Goal: Information Seeking & Learning: Find specific fact

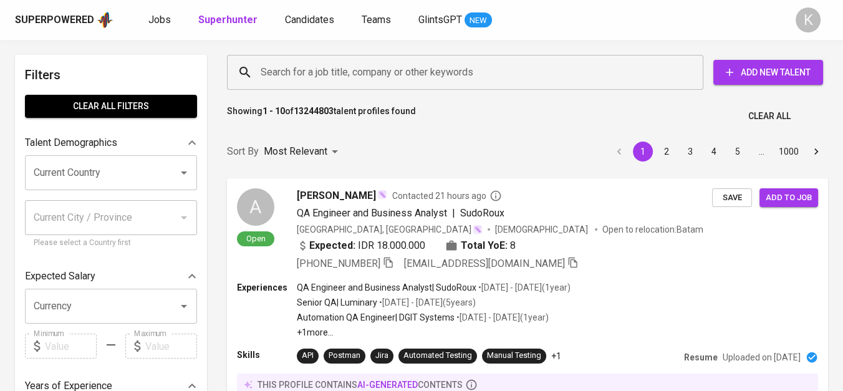
click at [367, 75] on input "Search for a job title, company or other keywords" at bounding box center [467, 72] width 421 height 24
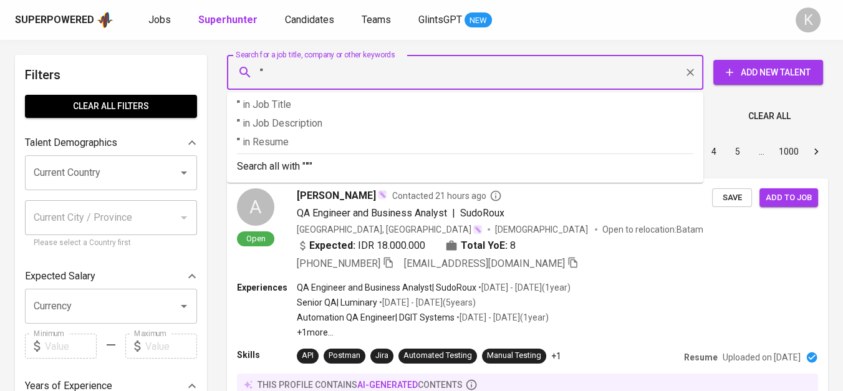
paste input "PT. [GEOGRAPHIC_DATA]"
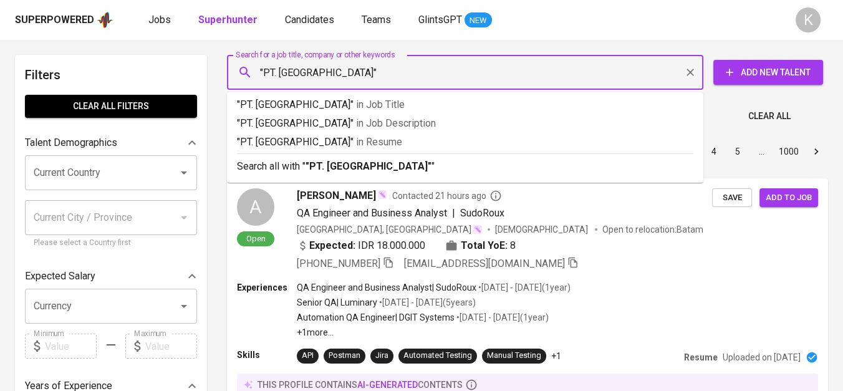
click at [279, 67] on input ""PT. [GEOGRAPHIC_DATA]"" at bounding box center [467, 72] width 421 height 24
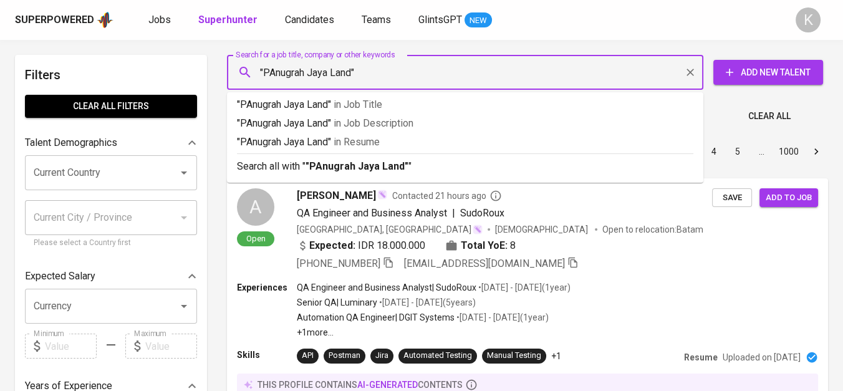
type input ""Anugrah Jaya Land""
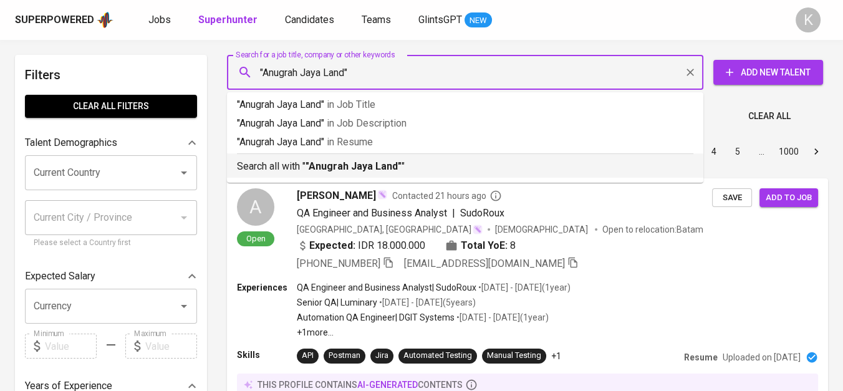
click at [328, 168] on b ""Anugrah Jaya Land"" at bounding box center [353, 166] width 96 height 12
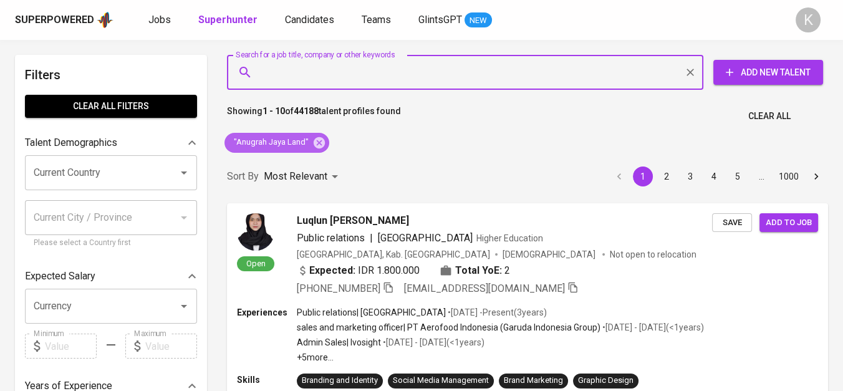
drag, startPoint x: 314, startPoint y: 143, endPoint x: 256, endPoint y: 1, distance: 152.9
click at [315, 143] on icon at bounding box center [319, 142] width 11 height 11
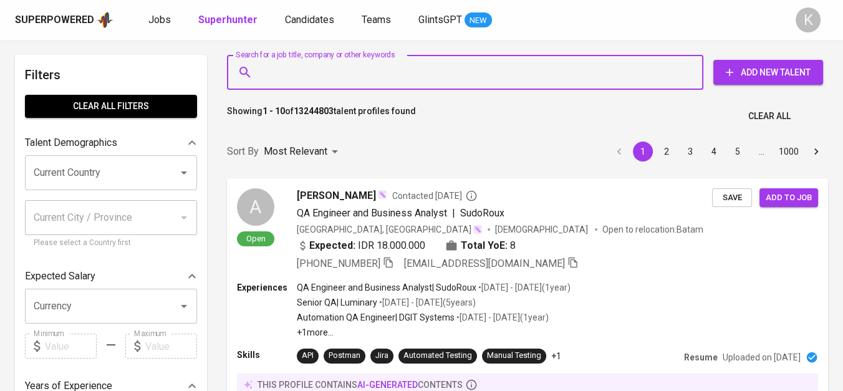
click at [309, 80] on input "Search for a job title, company or other keywords" at bounding box center [467, 72] width 421 height 24
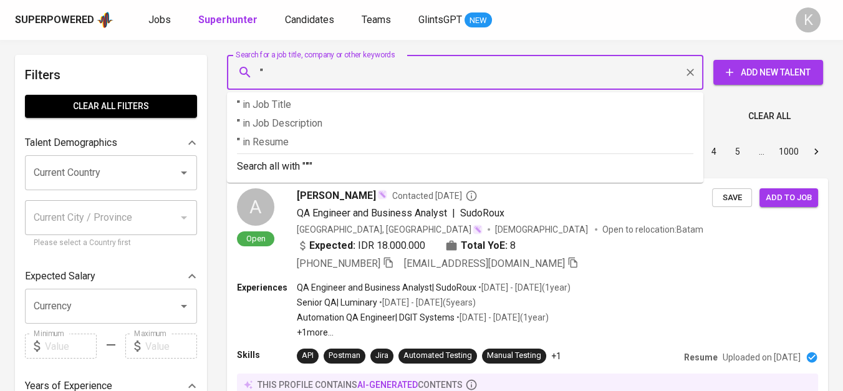
paste input "PT. Surya Kharisma Mandiri"
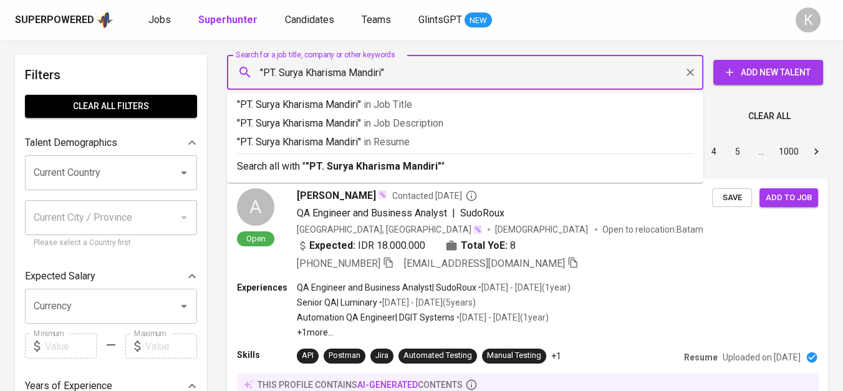
click at [279, 71] on input ""PT. Surya Kharisma Mandiri"" at bounding box center [467, 72] width 421 height 24
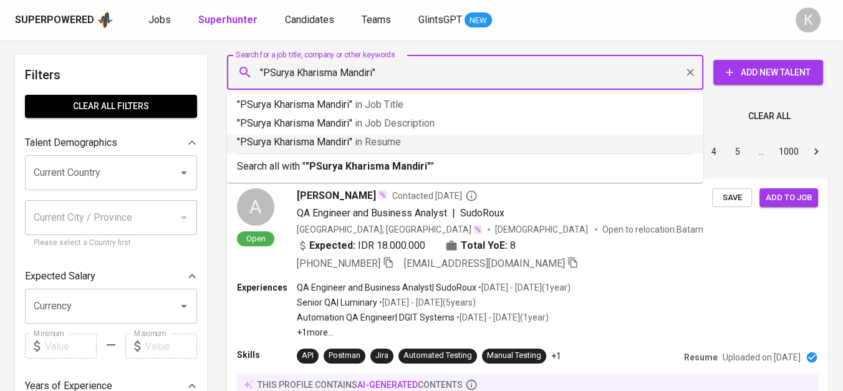
type input ""[PERSON_NAME] Mandiri""
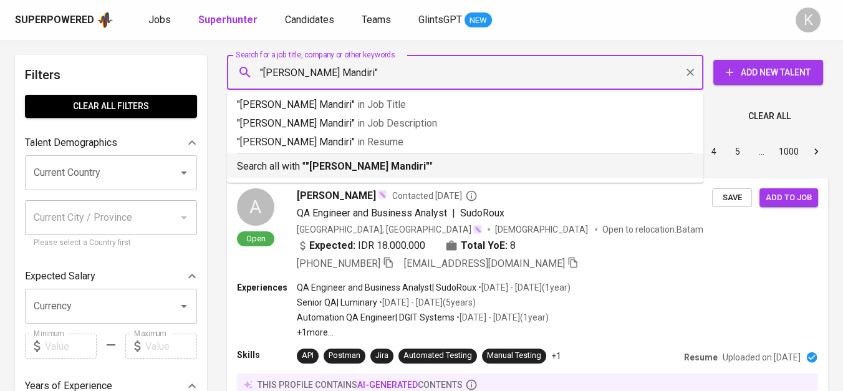
click at [345, 171] on b ""[PERSON_NAME] Mandiri"" at bounding box center [367, 166] width 124 height 12
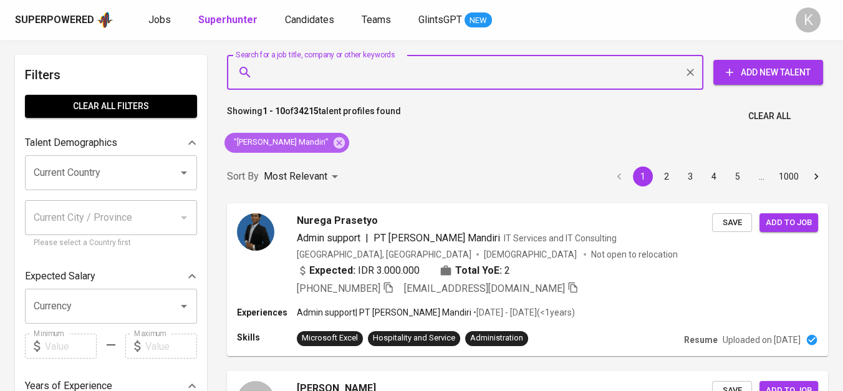
drag, startPoint x: 335, startPoint y: 140, endPoint x: 276, endPoint y: 1, distance: 150.9
click at [335, 140] on icon at bounding box center [339, 142] width 11 height 11
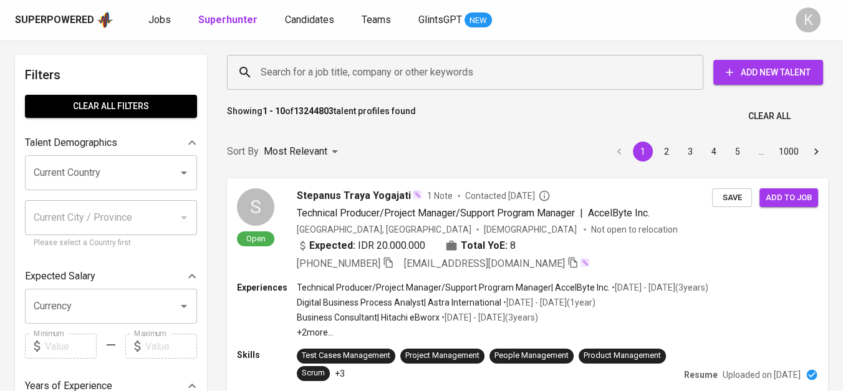
click at [333, 82] on input "Search for a job title, company or other keywords" at bounding box center [467, 72] width 421 height 24
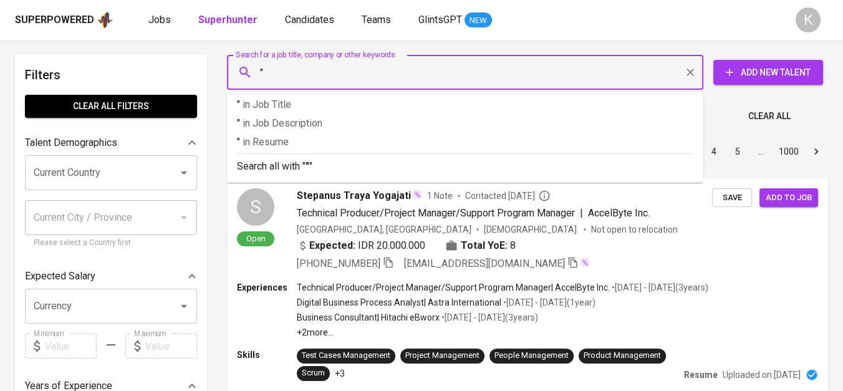
paste input "PK Manufacturing [GEOGRAPHIC_DATA]"
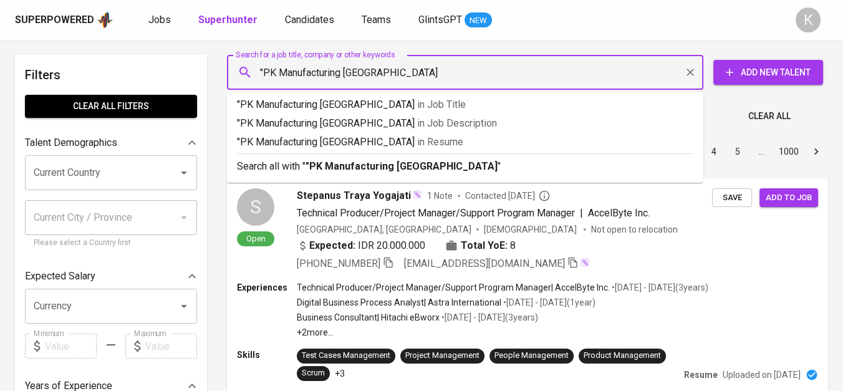
type input ""PK Manufacturing [GEOGRAPHIC_DATA]""
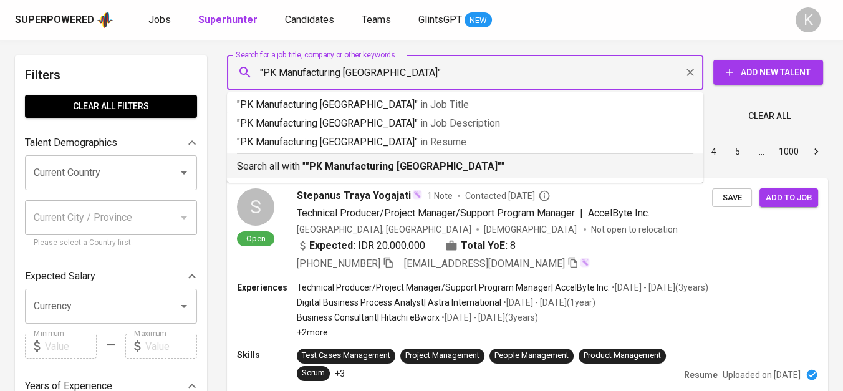
click at [362, 162] on b ""PK Manufacturing [GEOGRAPHIC_DATA]"" at bounding box center [403, 166] width 196 height 12
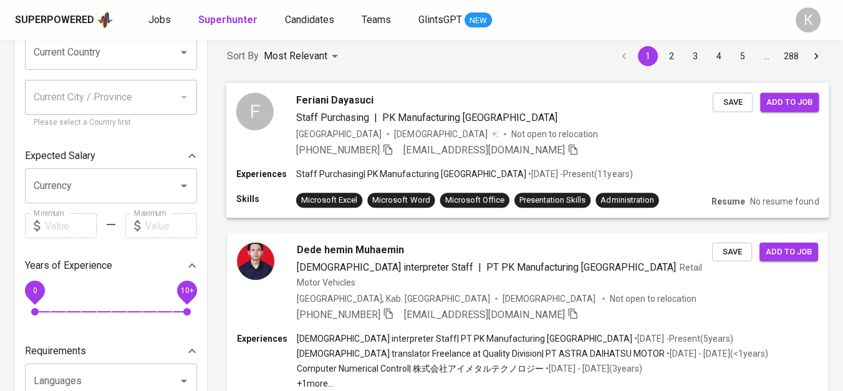
scroll to position [138, 0]
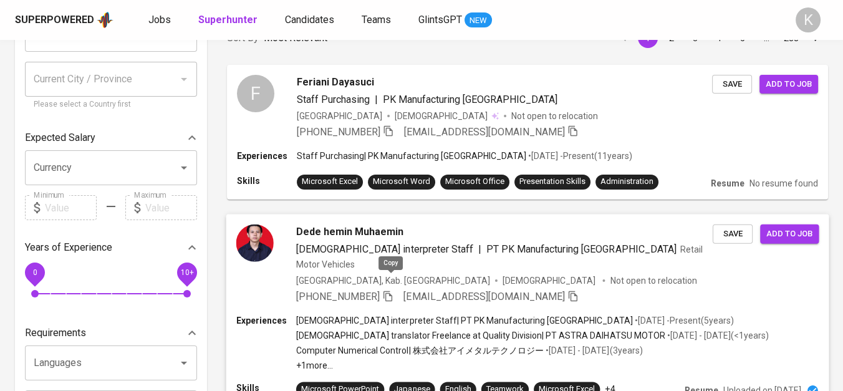
click at [389, 290] on icon "button" at bounding box center [387, 295] width 11 height 11
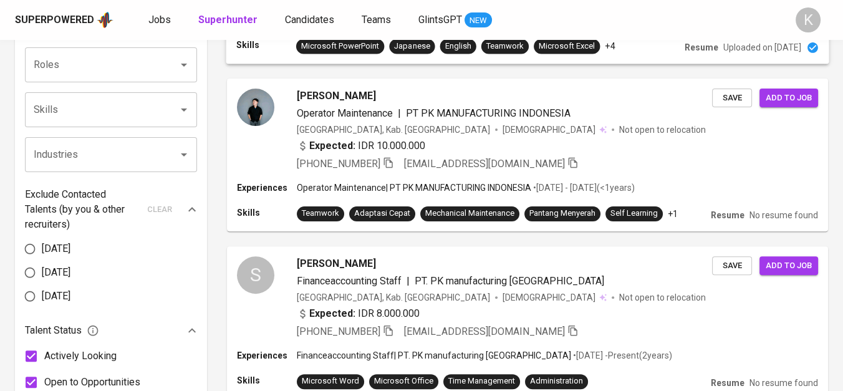
scroll to position [484, 0]
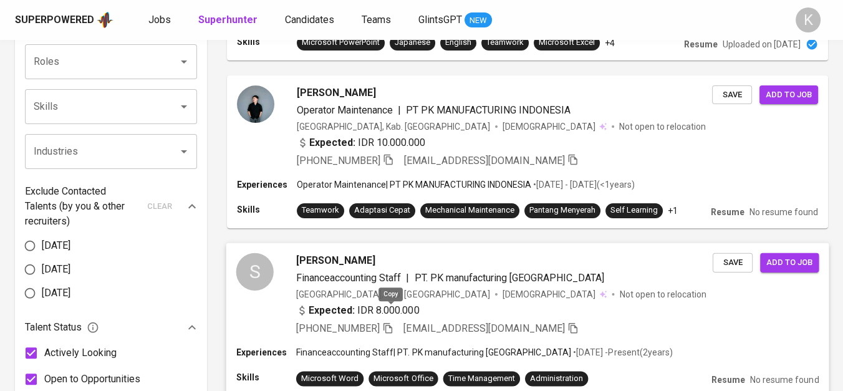
click at [383, 321] on span "[PHONE_NUMBER]" at bounding box center [344, 328] width 97 height 15
click at [388, 322] on icon "button" at bounding box center [387, 327] width 9 height 11
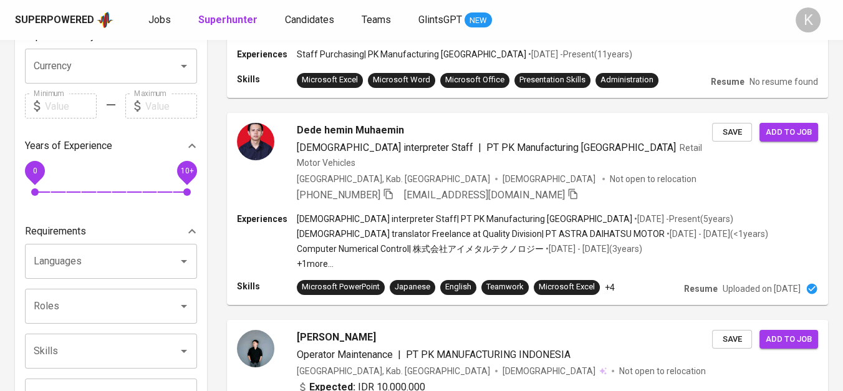
scroll to position [0, 0]
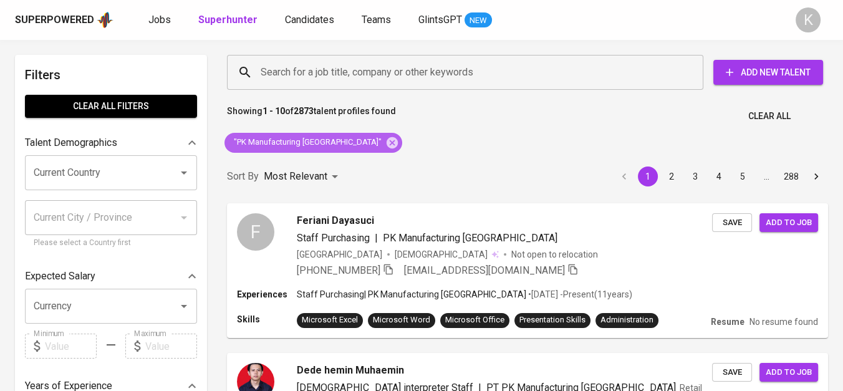
drag, startPoint x: 352, startPoint y: 140, endPoint x: 459, endPoint y: 1, distance: 176.1
click at [387, 140] on icon at bounding box center [392, 142] width 11 height 11
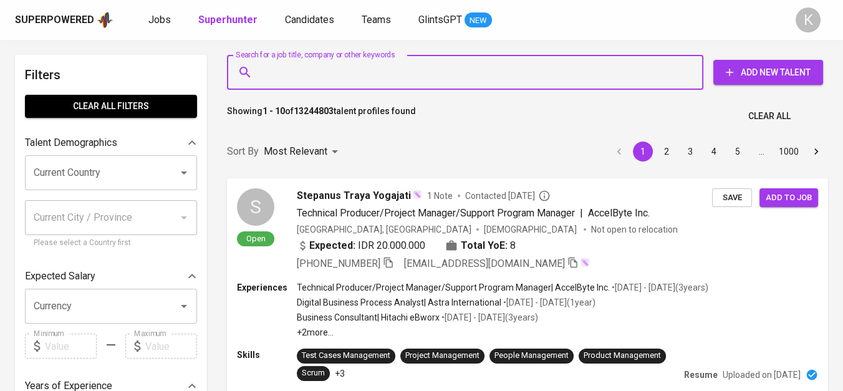
click at [351, 69] on input "Search for a job title, company or other keywords" at bounding box center [467, 72] width 421 height 24
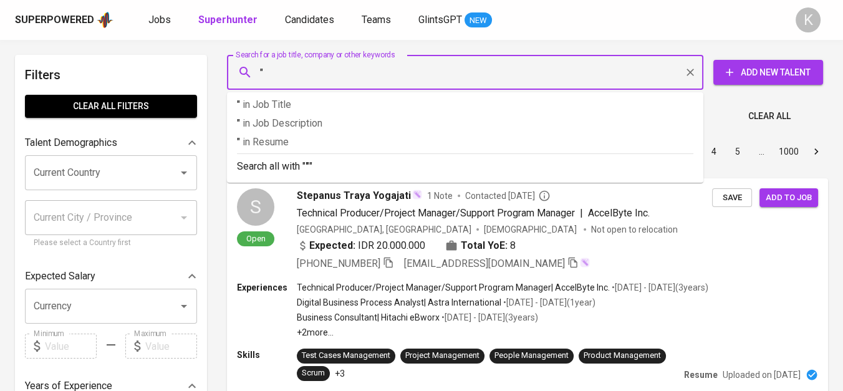
paste input "Kalpataru Bangun Persada"
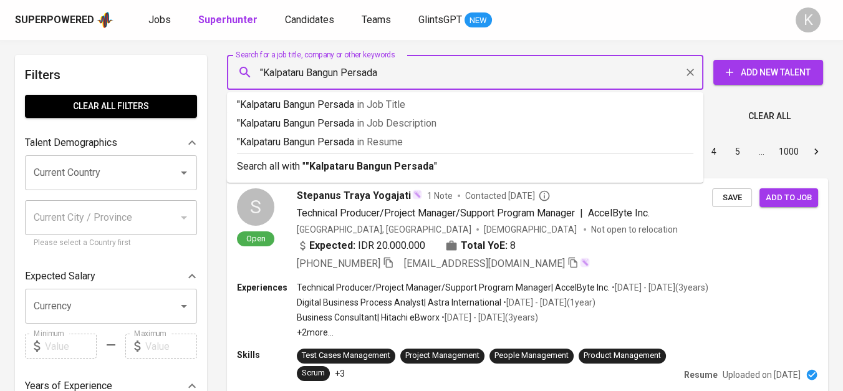
type input ""Kalpataru Bangun Persada""
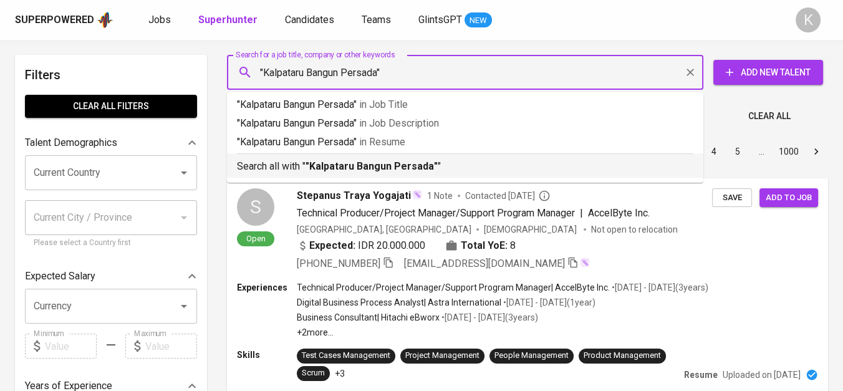
click at [370, 167] on b ""Kalpataru Bangun Persada"" at bounding box center [371, 166] width 132 height 12
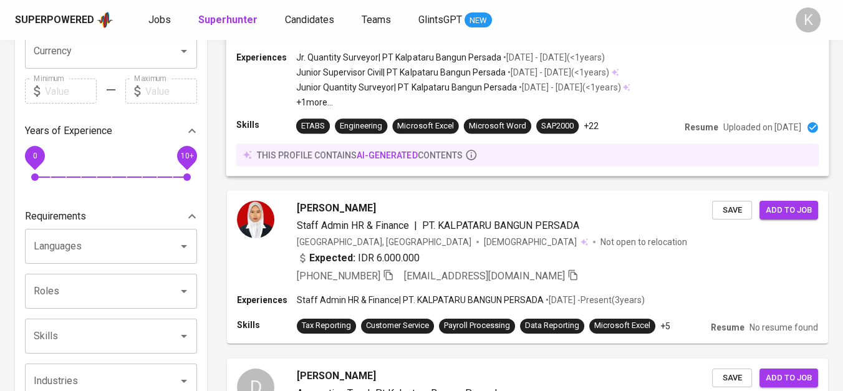
scroll to position [277, 0]
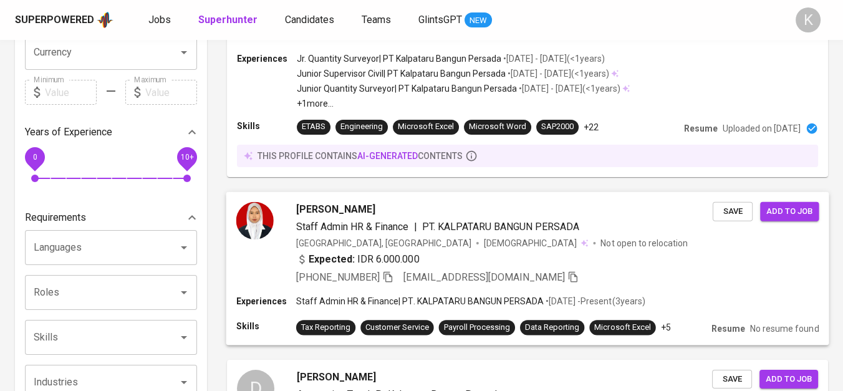
scroll to position [346, 0]
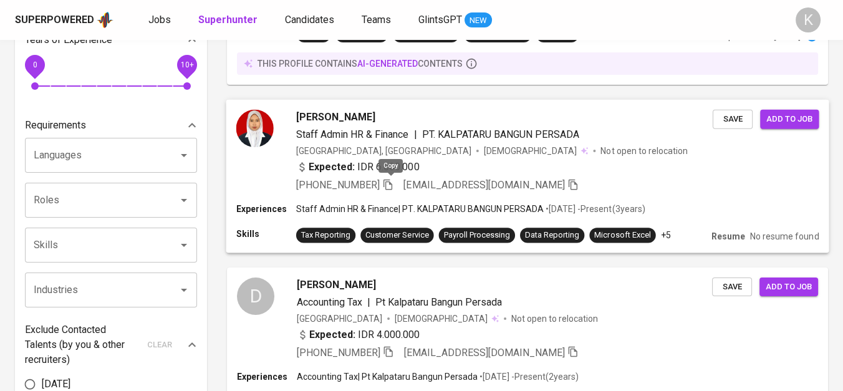
click at [391, 181] on icon "button" at bounding box center [387, 183] width 11 height 11
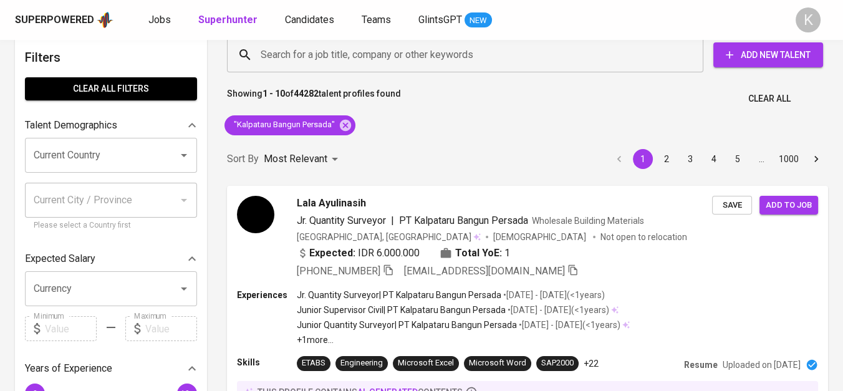
scroll to position [0, 0]
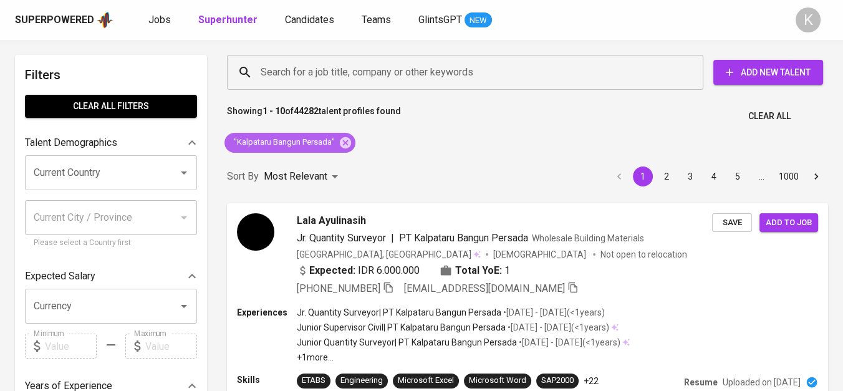
drag, startPoint x: 347, startPoint y: 147, endPoint x: 531, endPoint y: 1, distance: 234.4
click at [347, 147] on icon at bounding box center [345, 142] width 11 height 11
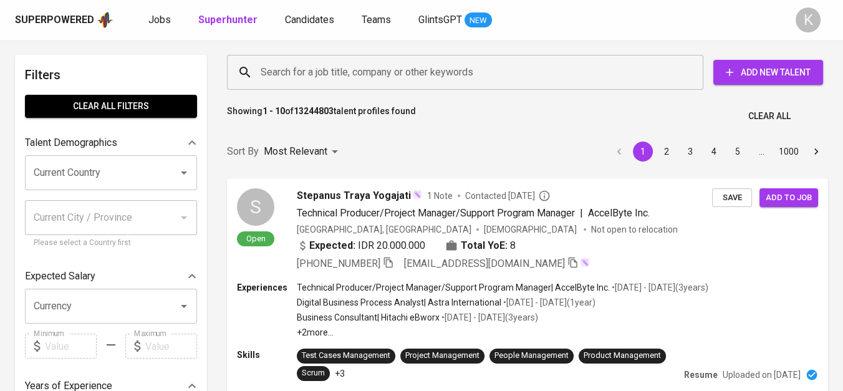
click at [315, 82] on input "Search for a job title, company or other keywords" at bounding box center [467, 72] width 421 height 24
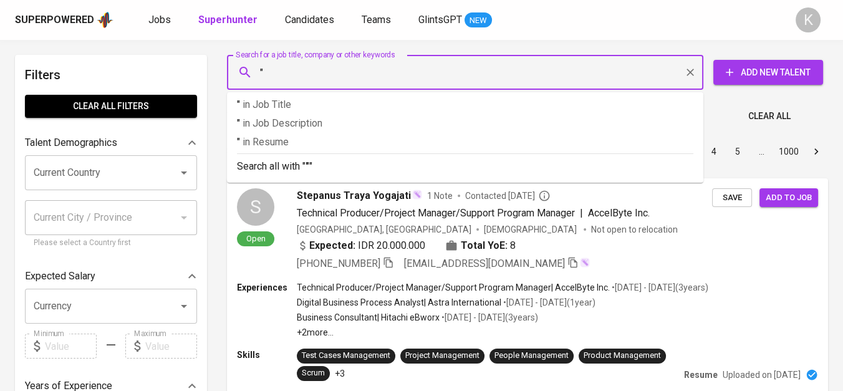
paste input "SWTS Indonesia"
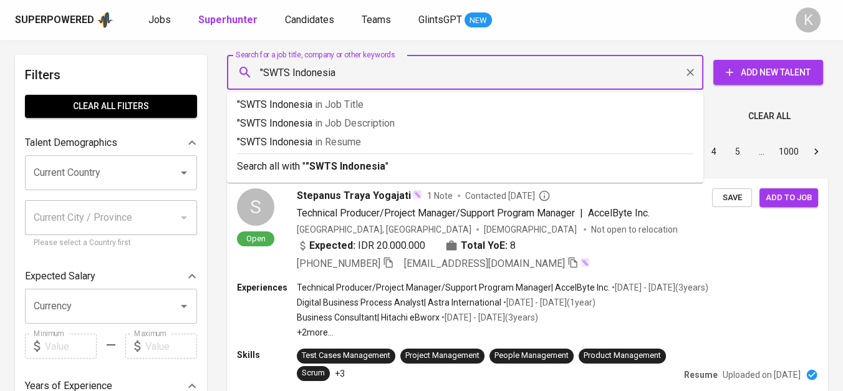
type input ""SWTS Indonesia""
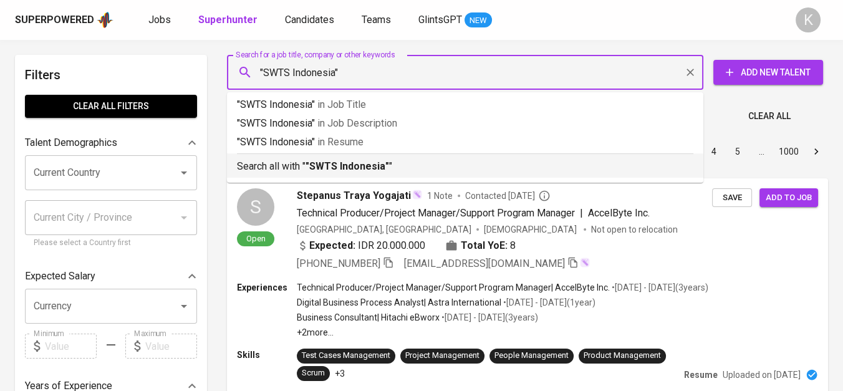
click at [330, 167] on b ""SWTS Indonesia"" at bounding box center [347, 166] width 84 height 12
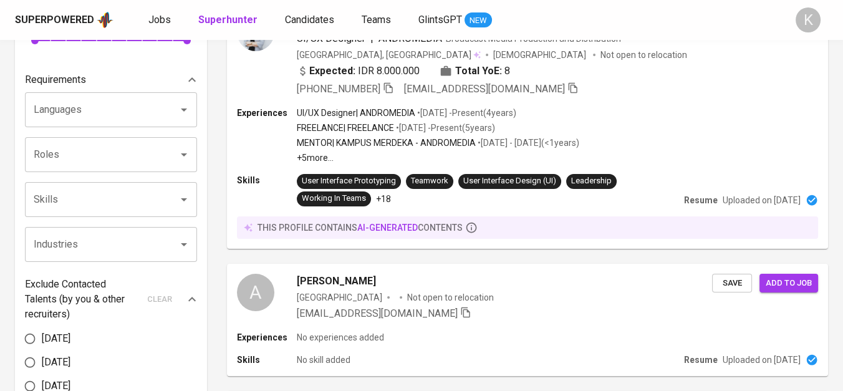
scroll to position [59, 0]
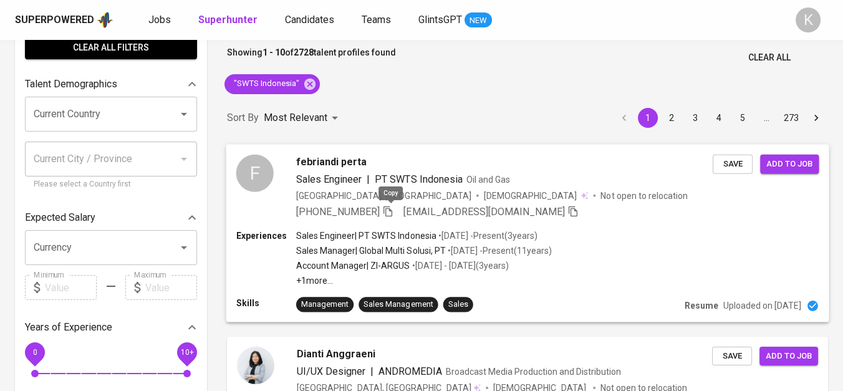
click at [390, 214] on icon "button" at bounding box center [387, 210] width 11 height 11
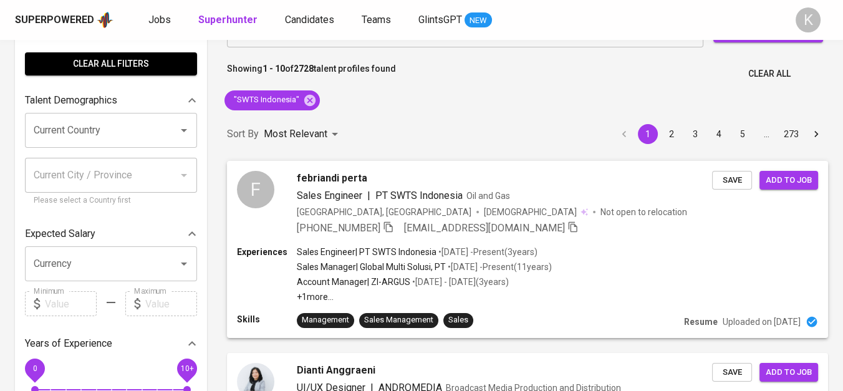
scroll to position [0, 0]
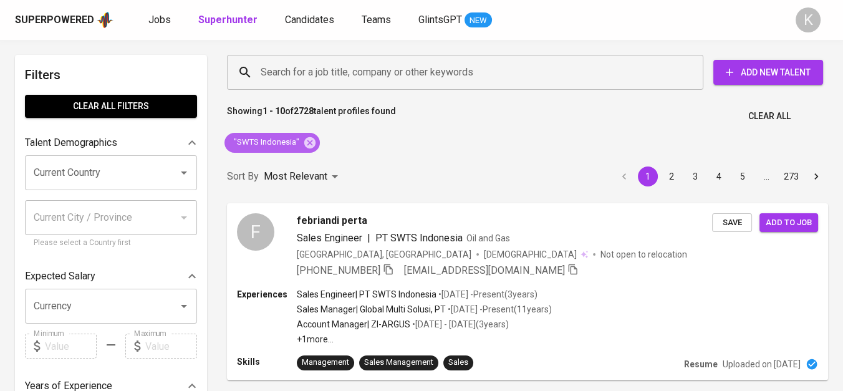
drag, startPoint x: 305, startPoint y: 140, endPoint x: 491, endPoint y: 390, distance: 311.0
click at [305, 140] on icon at bounding box center [309, 142] width 11 height 11
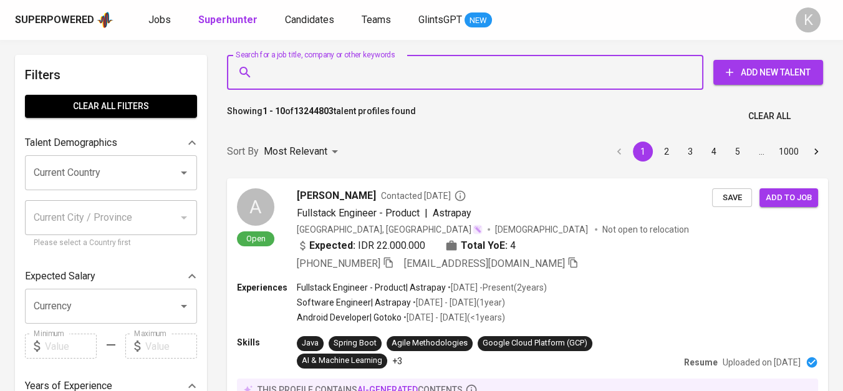
click at [334, 84] on input "Search for a job title, company or other keywords" at bounding box center [467, 72] width 421 height 24
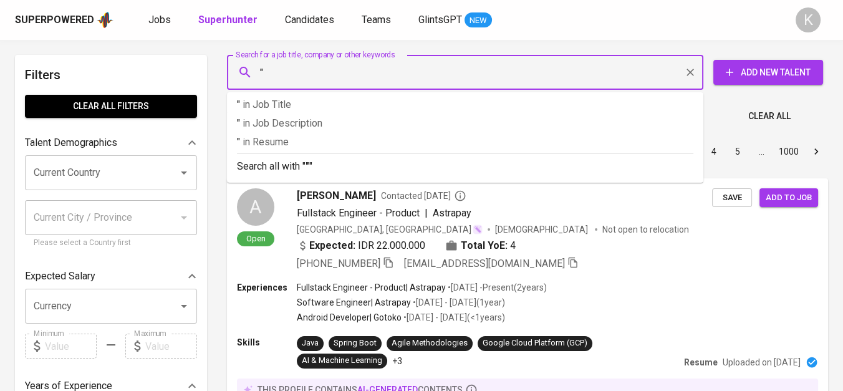
paste input "Evoluzione Tyres"
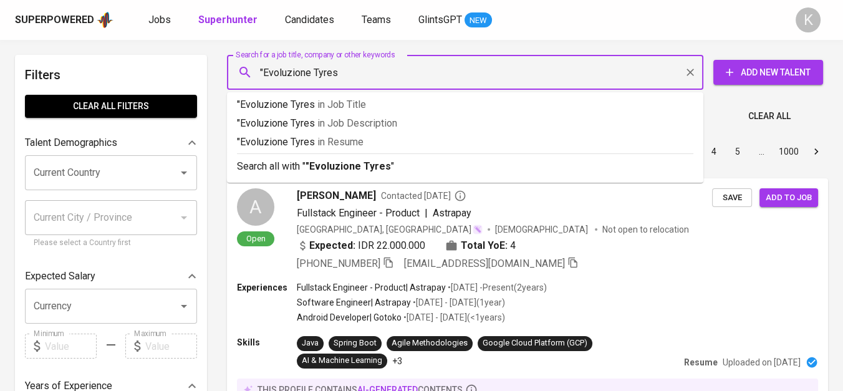
type input ""Evoluzione Tyres""
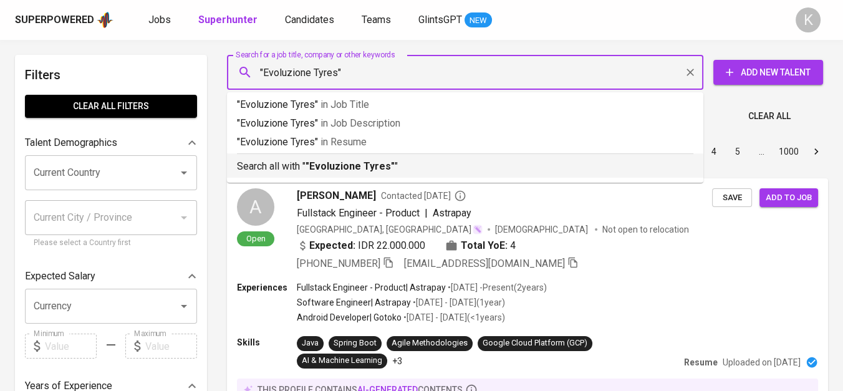
click at [329, 161] on b ""Evoluzione Tyres"" at bounding box center [349, 166] width 89 height 12
